Goal: Check status

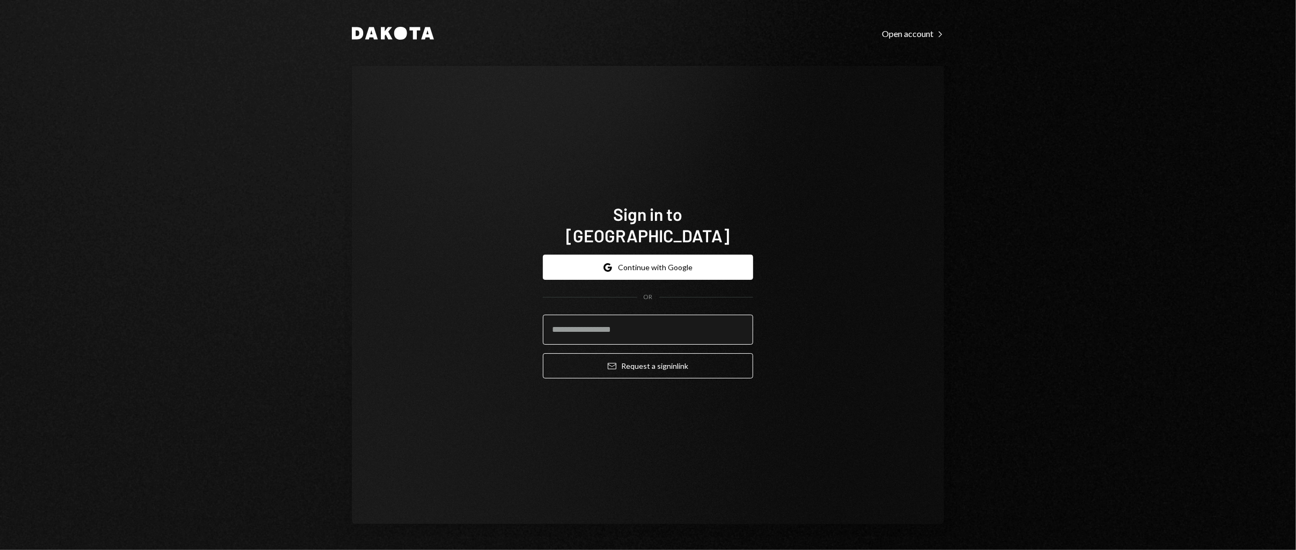
click at [707, 315] on input "email" at bounding box center [648, 330] width 210 height 30
type input "**********"
click at [674, 356] on button "Email Request a sign in link" at bounding box center [648, 365] width 210 height 25
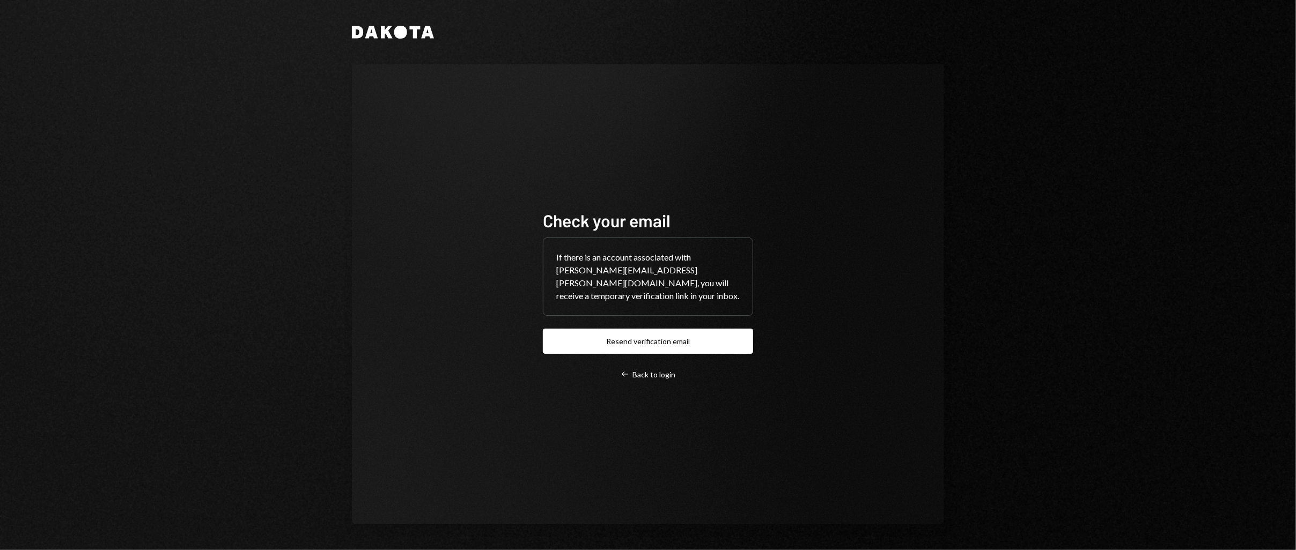
drag, startPoint x: 666, startPoint y: 334, endPoint x: 456, endPoint y: 470, distance: 249.6
click at [511, 505] on div "Check your email If there is an account associated with silvana.pimentel@parfin…" at bounding box center [648, 294] width 592 height 460
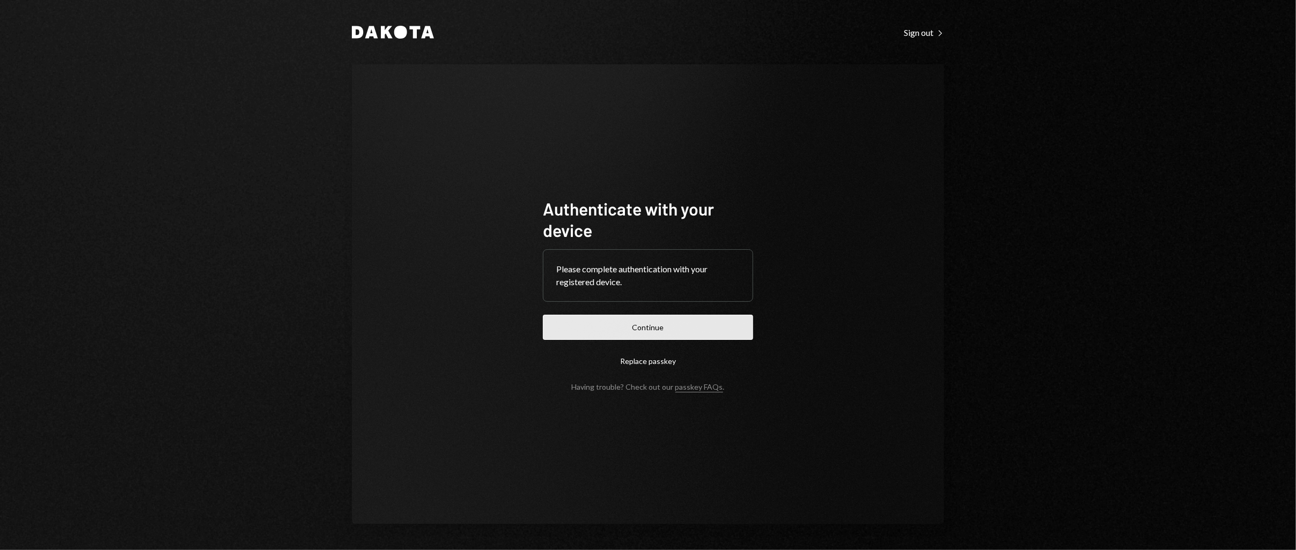
click at [651, 330] on button "Continue" at bounding box center [648, 327] width 210 height 25
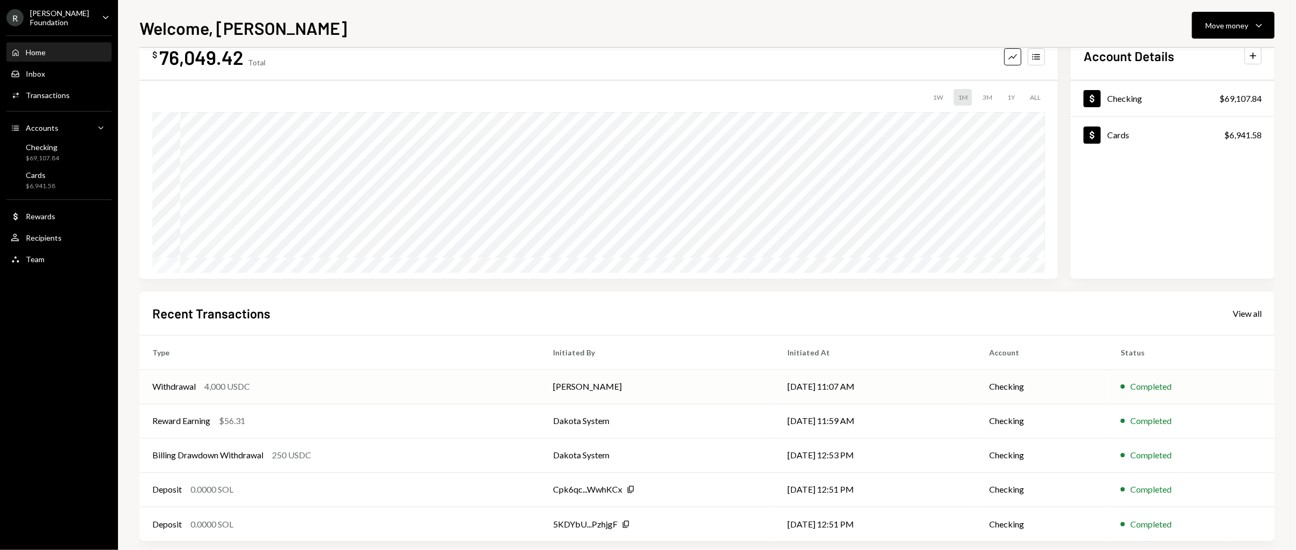
scroll to position [45, 0]
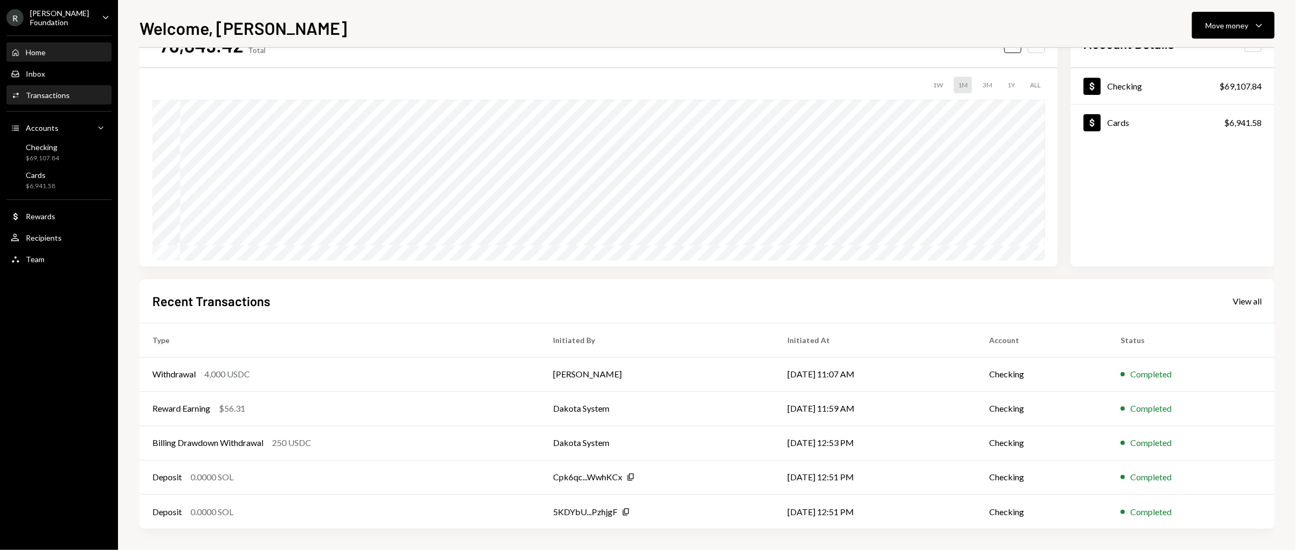
click at [59, 86] on div "Activities Transactions" at bounding box center [59, 95] width 97 height 18
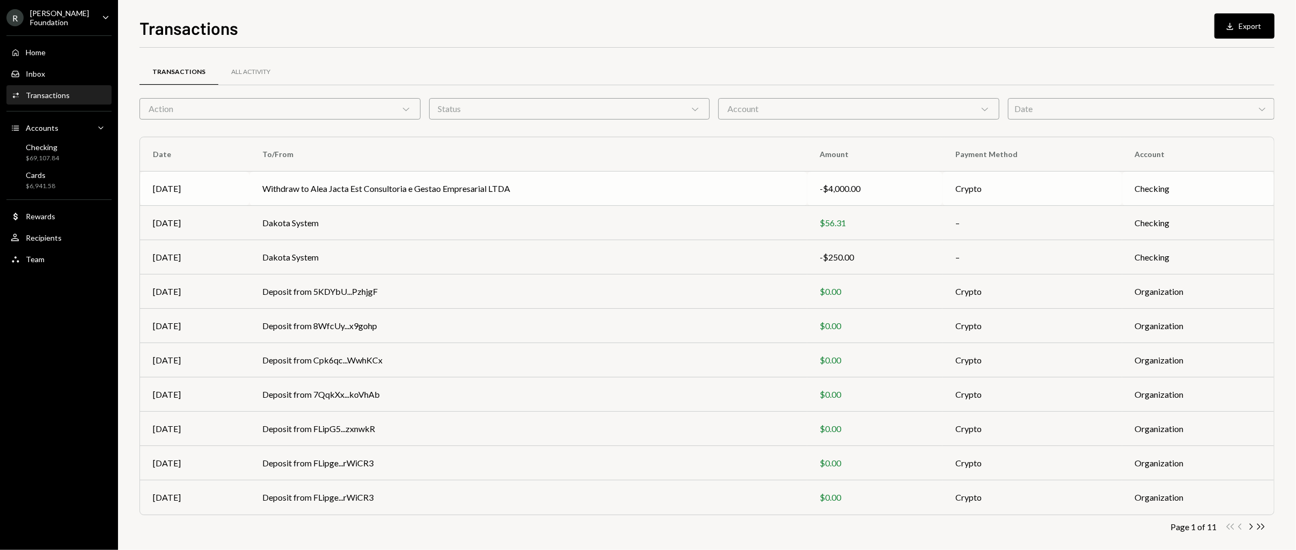
click at [631, 188] on td "Withdraw to Alea Jacta Est Consultoria e Gestao Empresarial LTDA" at bounding box center [528, 189] width 558 height 34
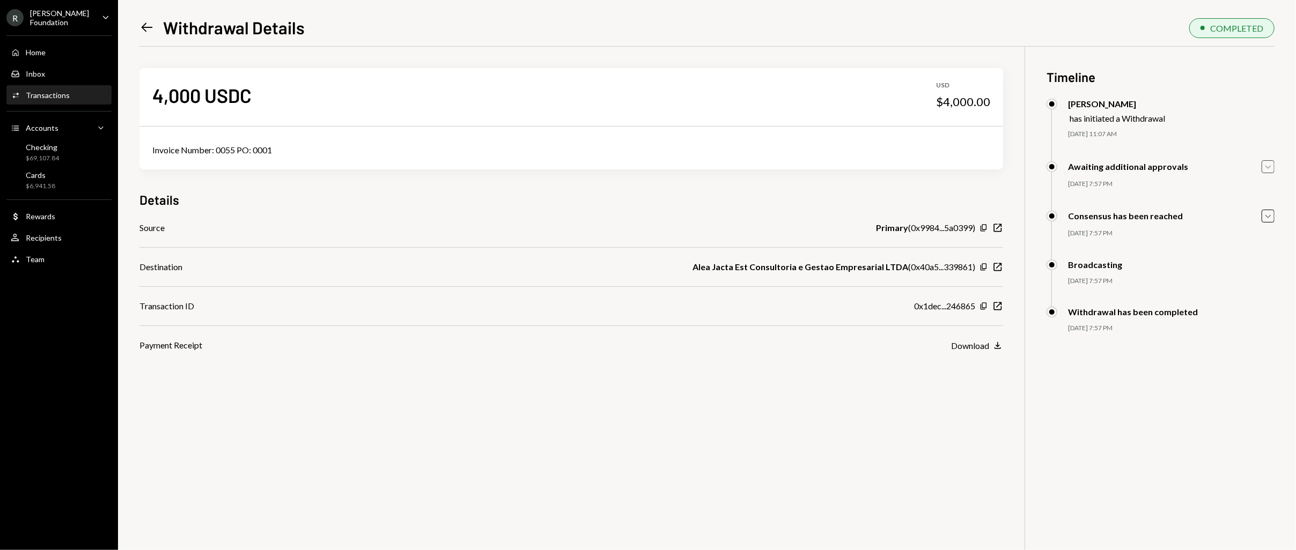
click at [1272, 165] on icon "Caret Down" at bounding box center [1268, 167] width 12 height 12
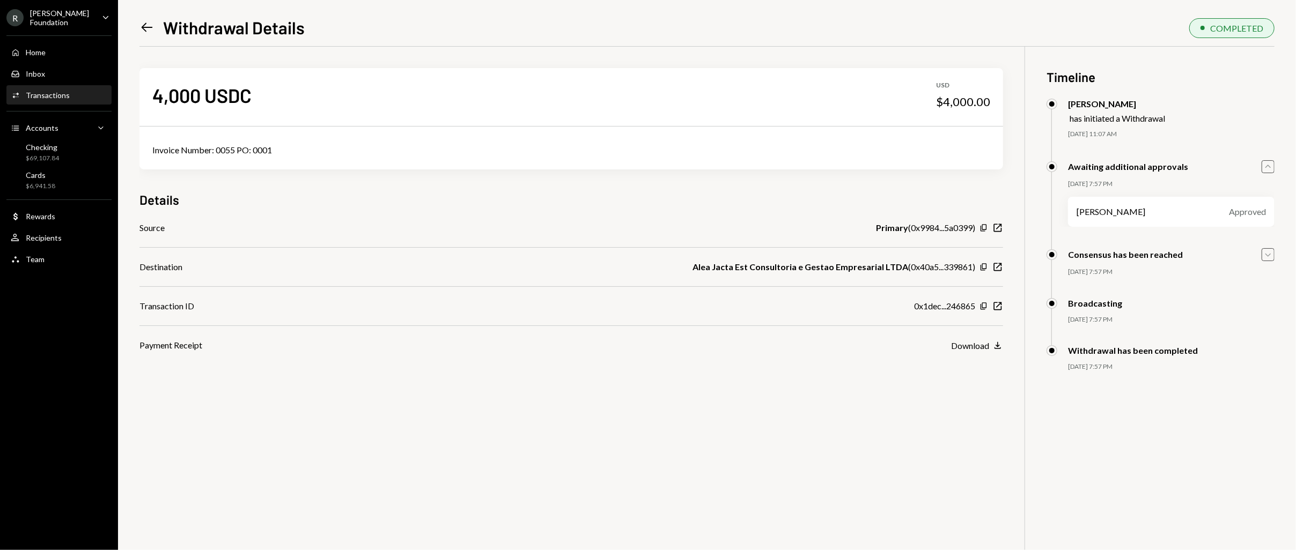
click at [1270, 256] on icon "button" at bounding box center [1267, 255] width 5 height 3
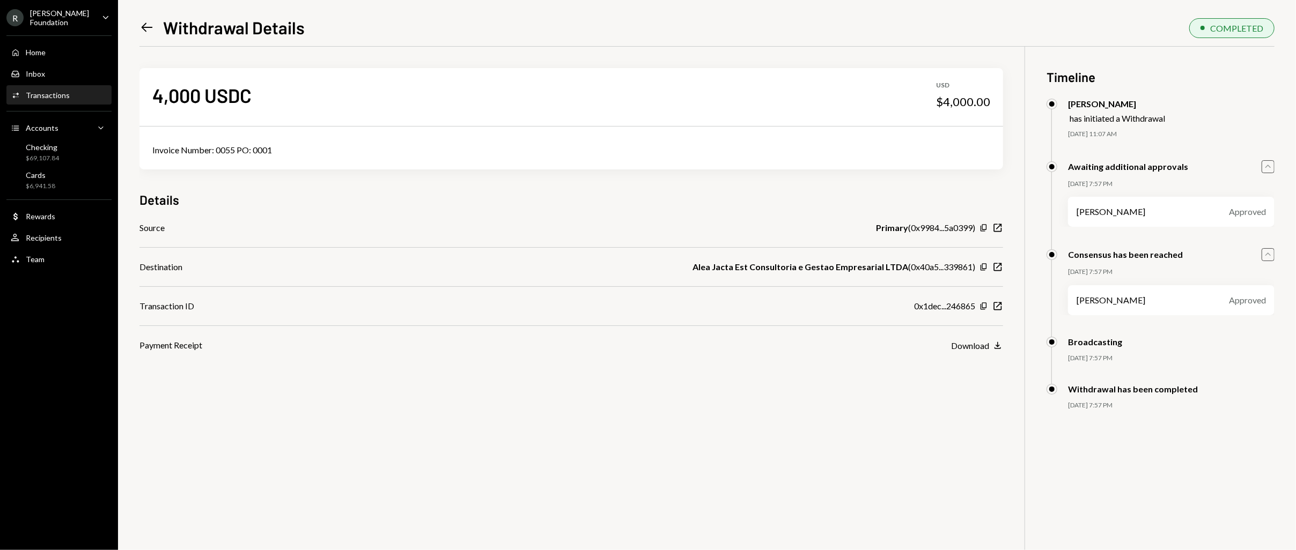
click at [642, 434] on div "4,000 USDC USD $4,000.00 Invoice Number: 0055 PO: 0001 Details Source Primary (…" at bounding box center [706, 322] width 1135 height 550
click at [65, 91] on div "Transactions" at bounding box center [48, 95] width 44 height 9
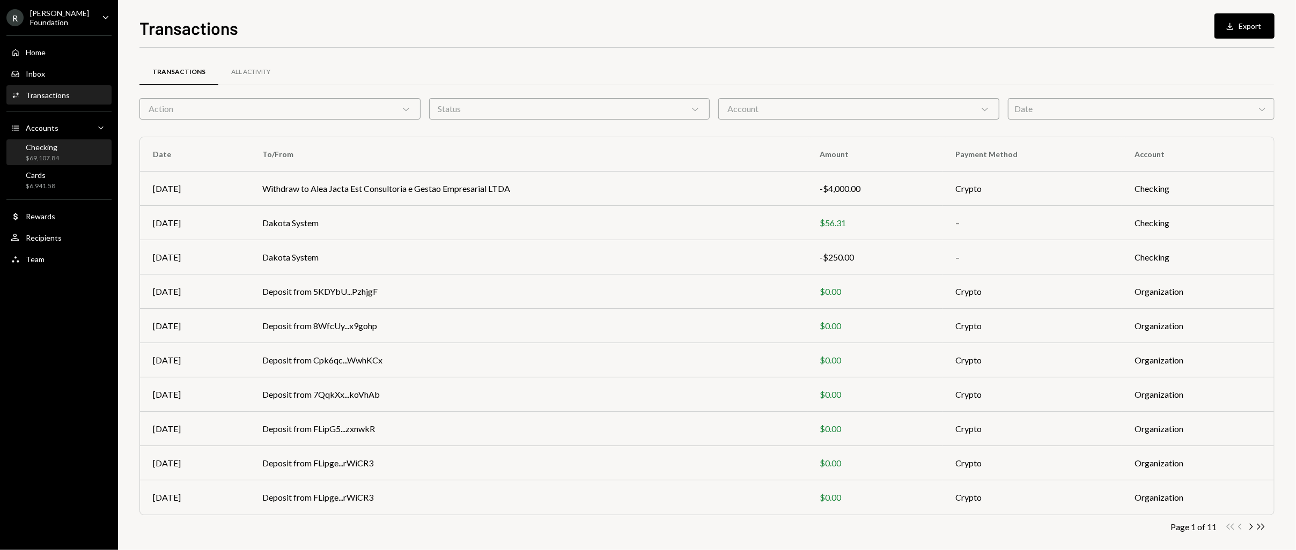
click at [62, 146] on div "Checking $69,107.84" at bounding box center [59, 153] width 97 height 20
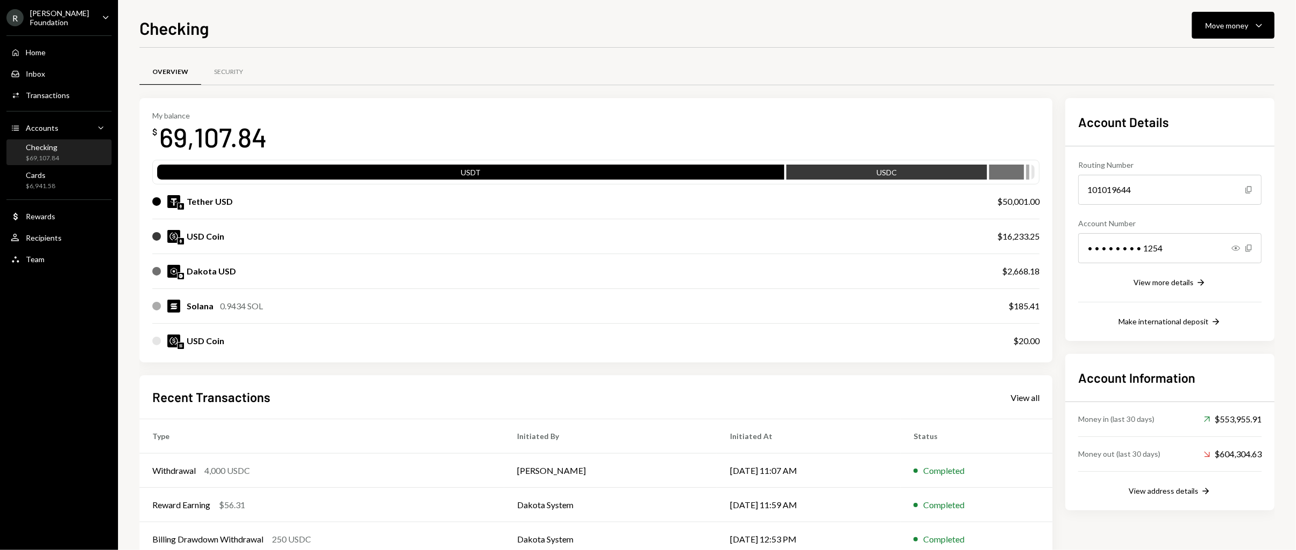
click at [45, 40] on div "Home Home Inbox Inbox Activities Transactions Accounts Accounts Caret Down Chec…" at bounding box center [59, 150] width 118 height 242
click at [45, 43] on div "Home Home" at bounding box center [59, 52] width 97 height 18
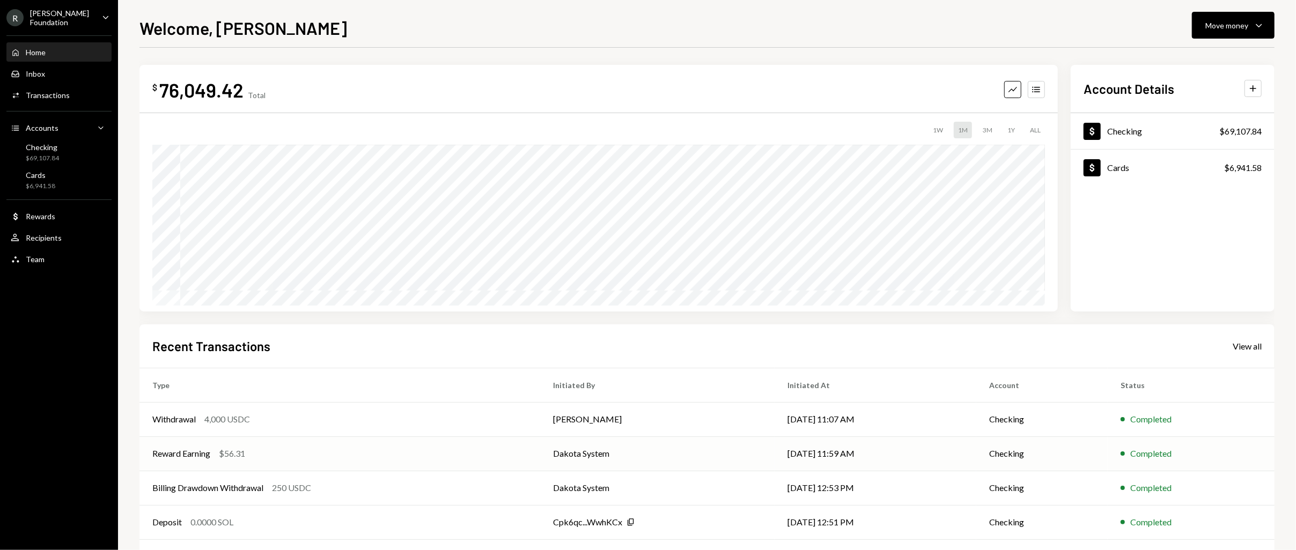
scroll to position [45, 0]
